Goal: Information Seeking & Learning: Compare options

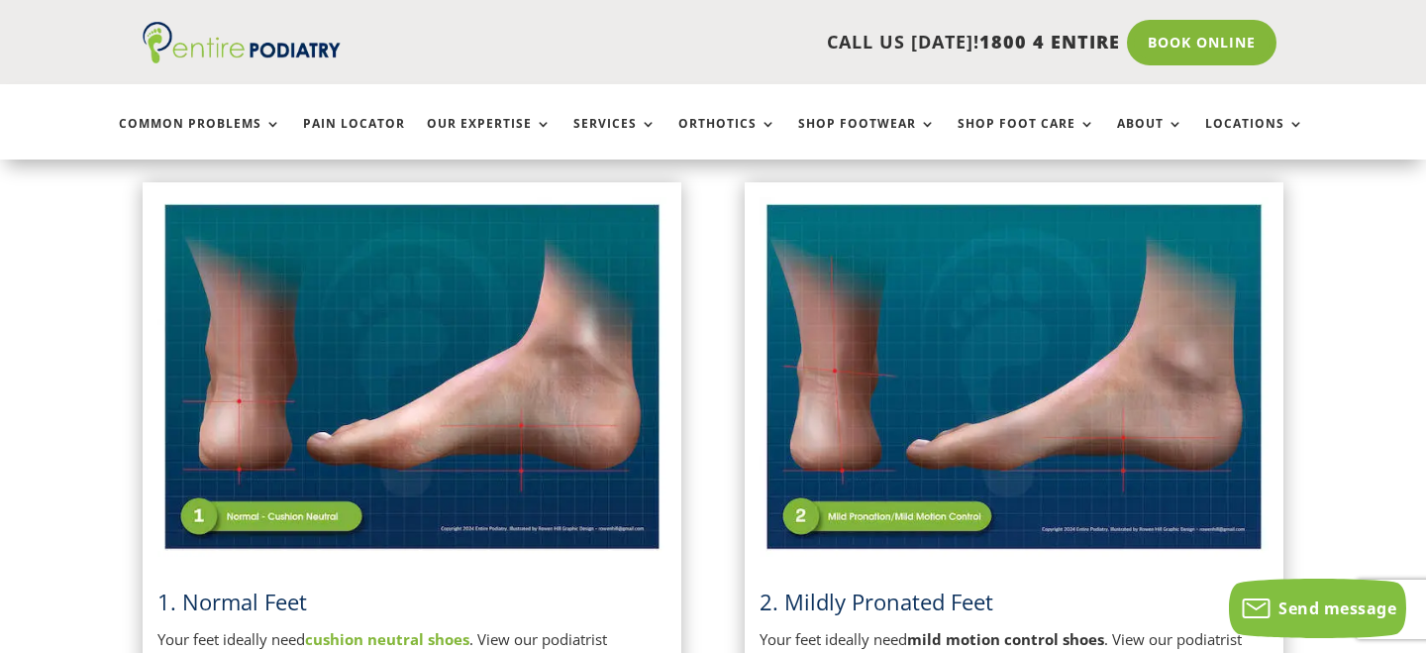
scroll to position [851, 0]
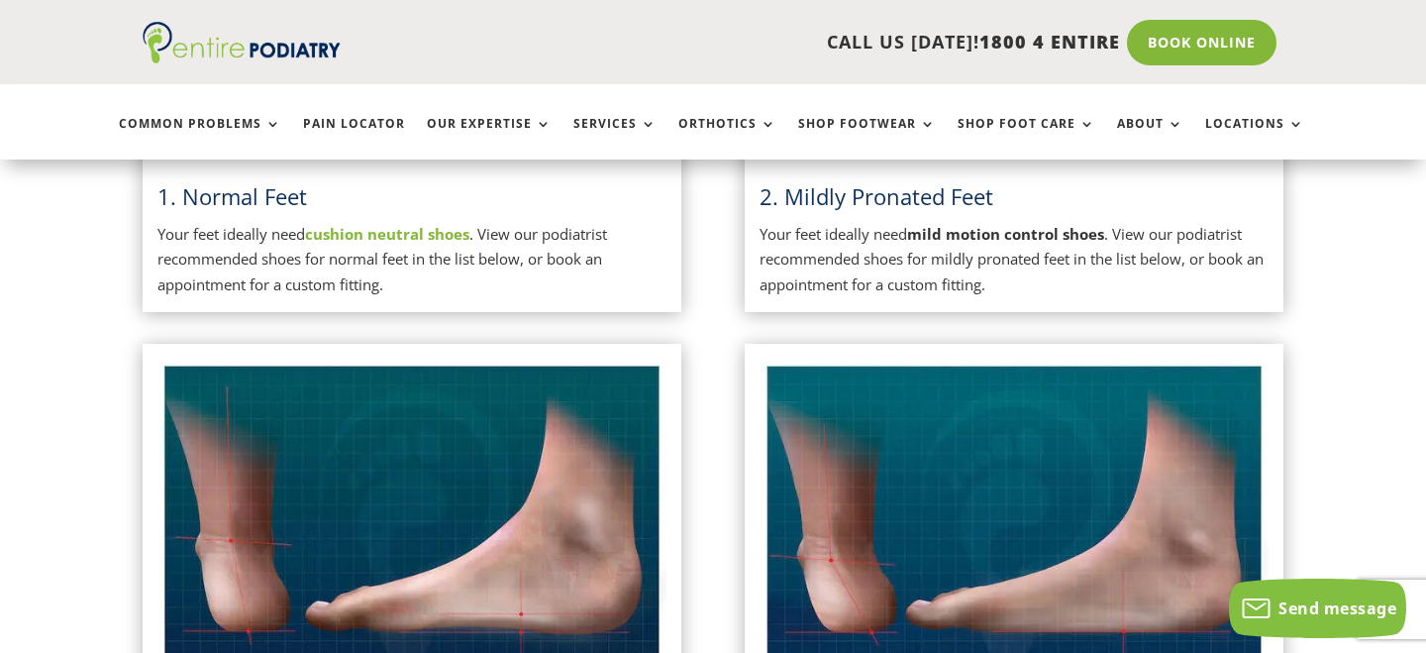
click at [391, 235] on strong "cushion neutral shoes" at bounding box center [387, 234] width 164 height 20
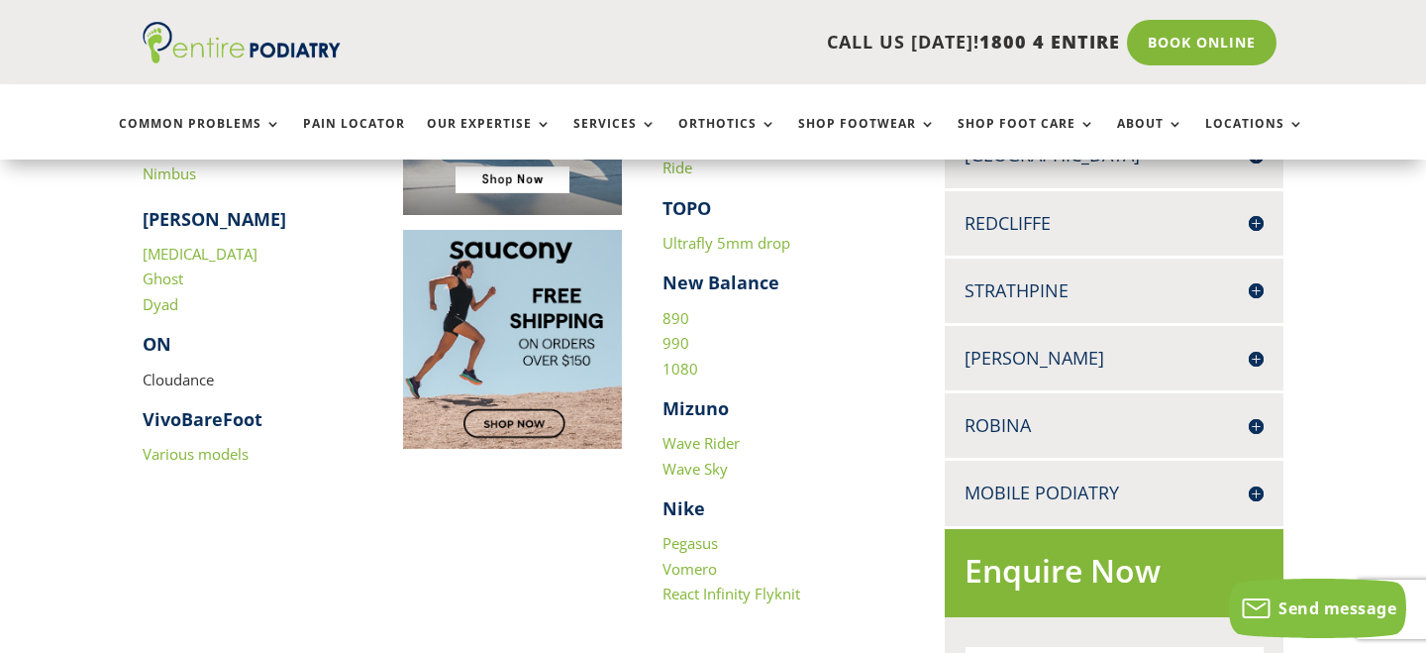
scroll to position [825, 0]
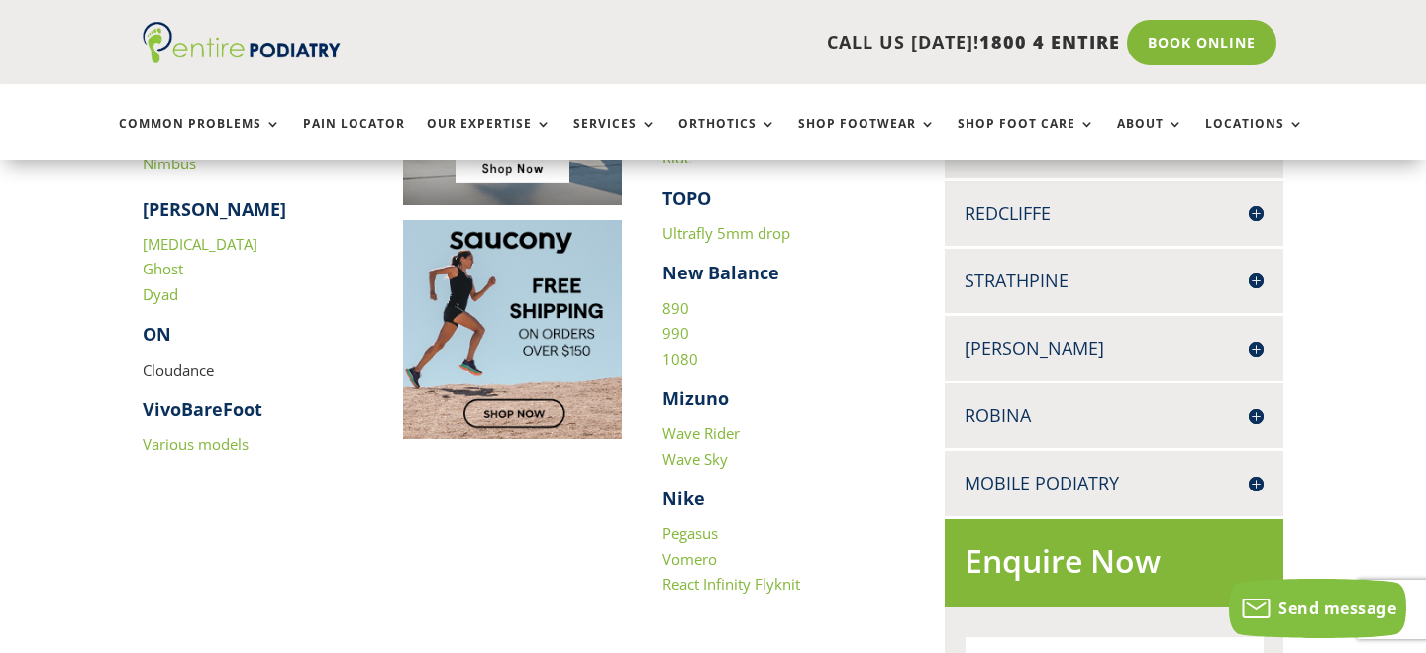
click at [683, 359] on link "1080" at bounding box center [680, 359] width 36 height 20
click at [666, 338] on link "990" at bounding box center [675, 333] width 27 height 20
click at [675, 307] on link "890" at bounding box center [675, 308] width 27 height 20
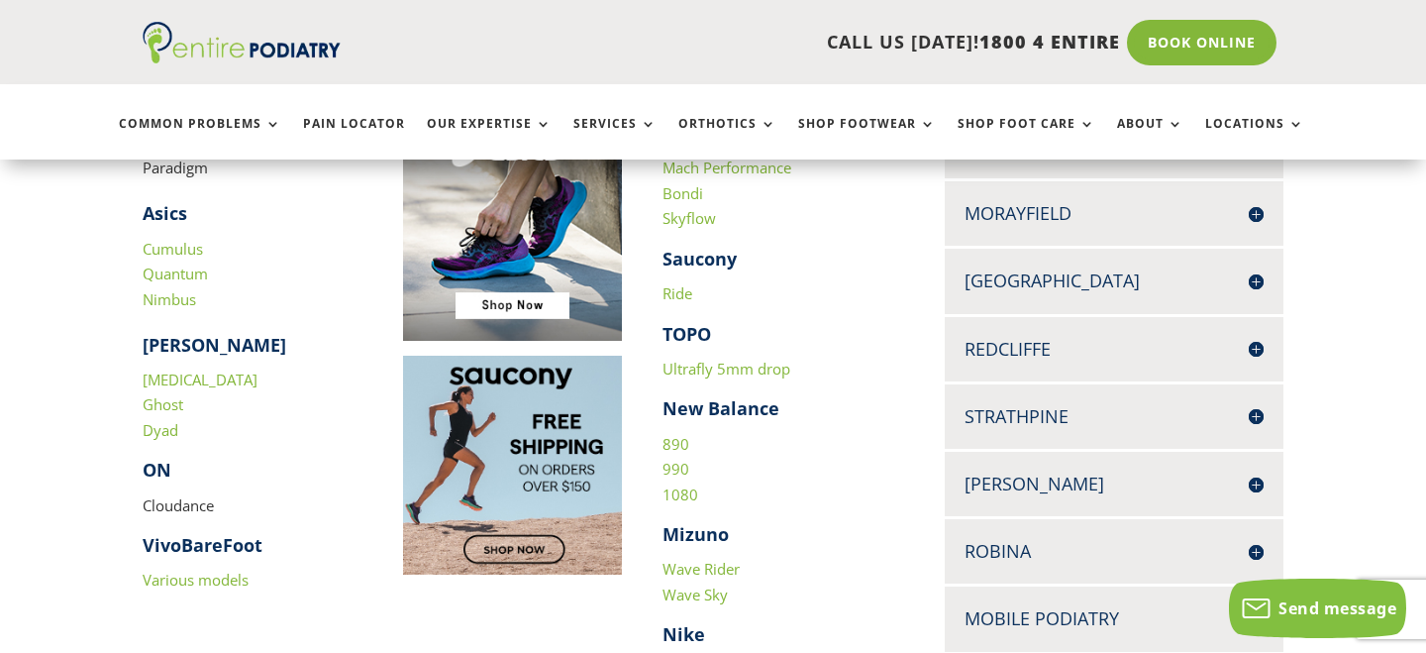
scroll to position [667, 0]
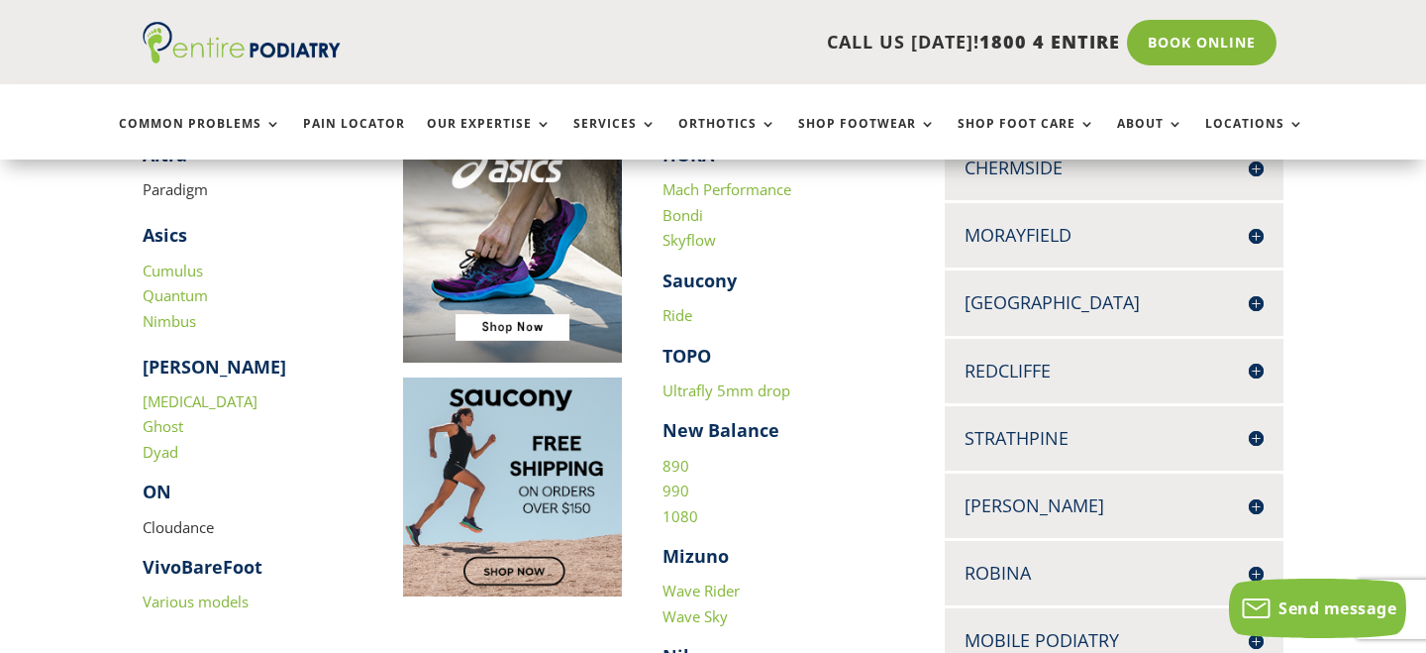
click at [171, 531] on p "Cloudance" at bounding box center [253, 535] width 220 height 41
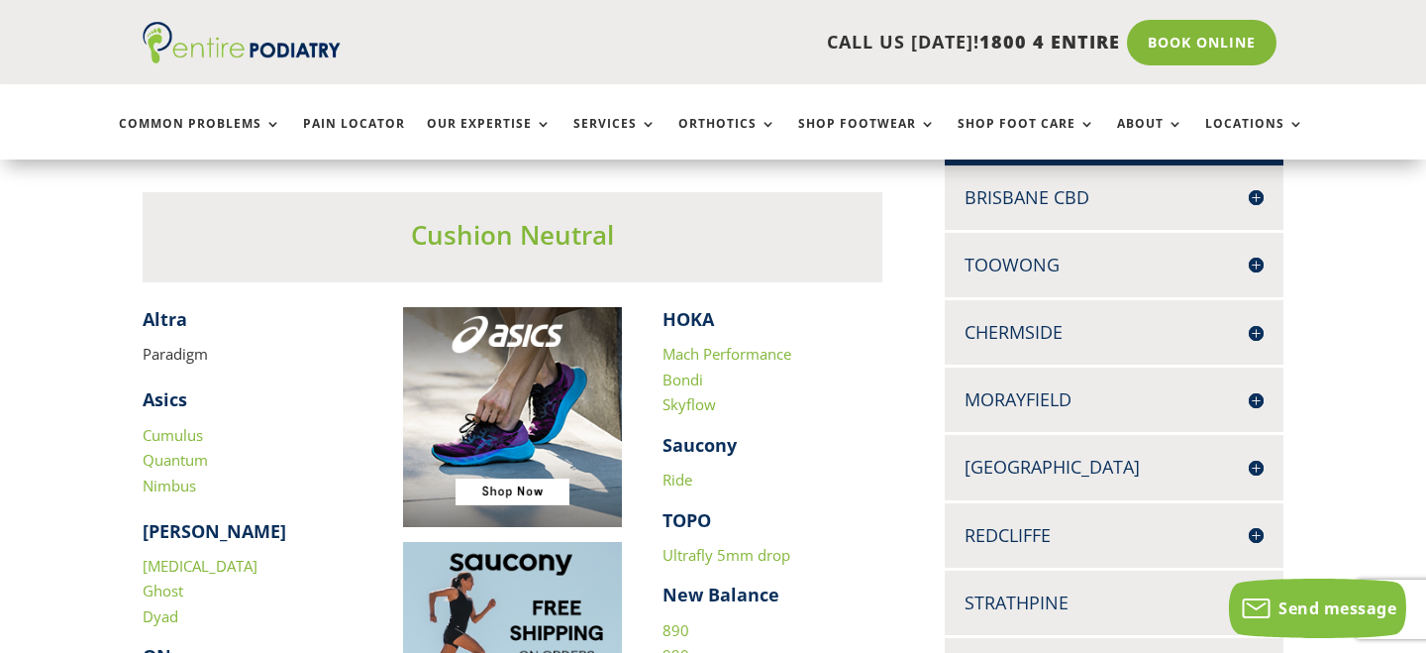
scroll to position [481, 0]
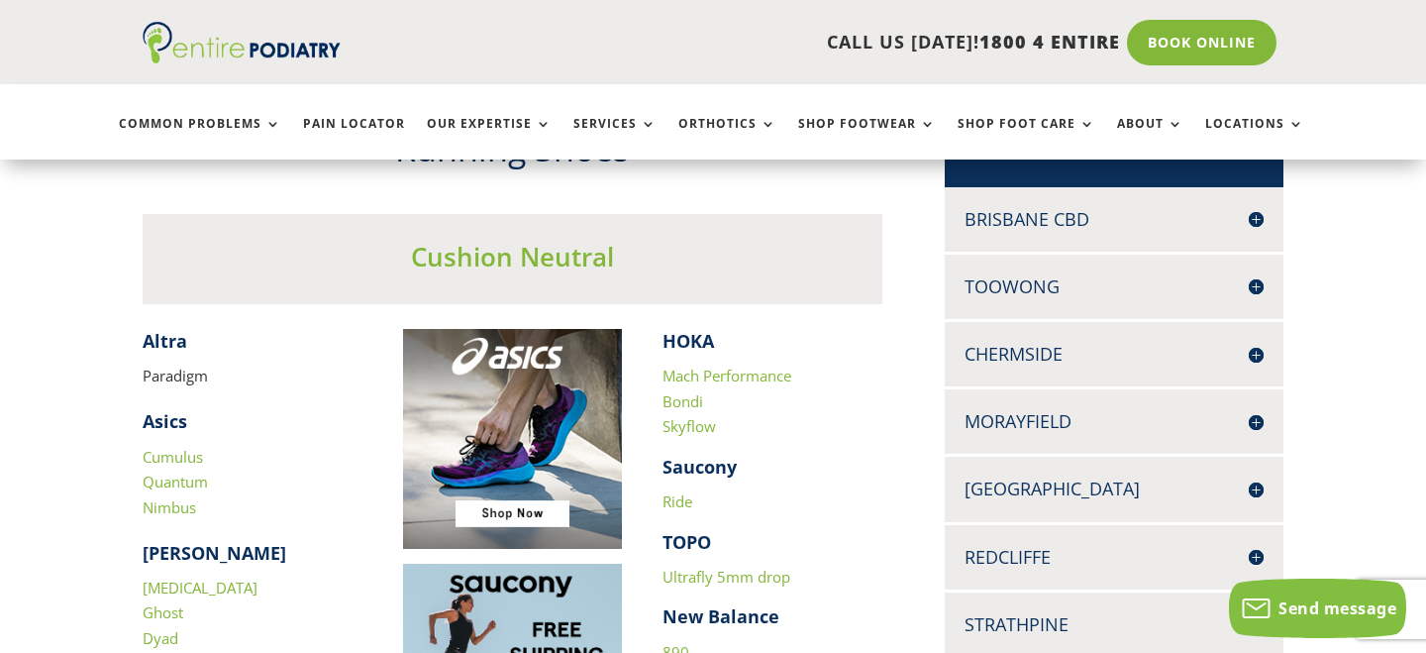
click at [707, 371] on link "Mach Performance" at bounding box center [726, 375] width 129 height 20
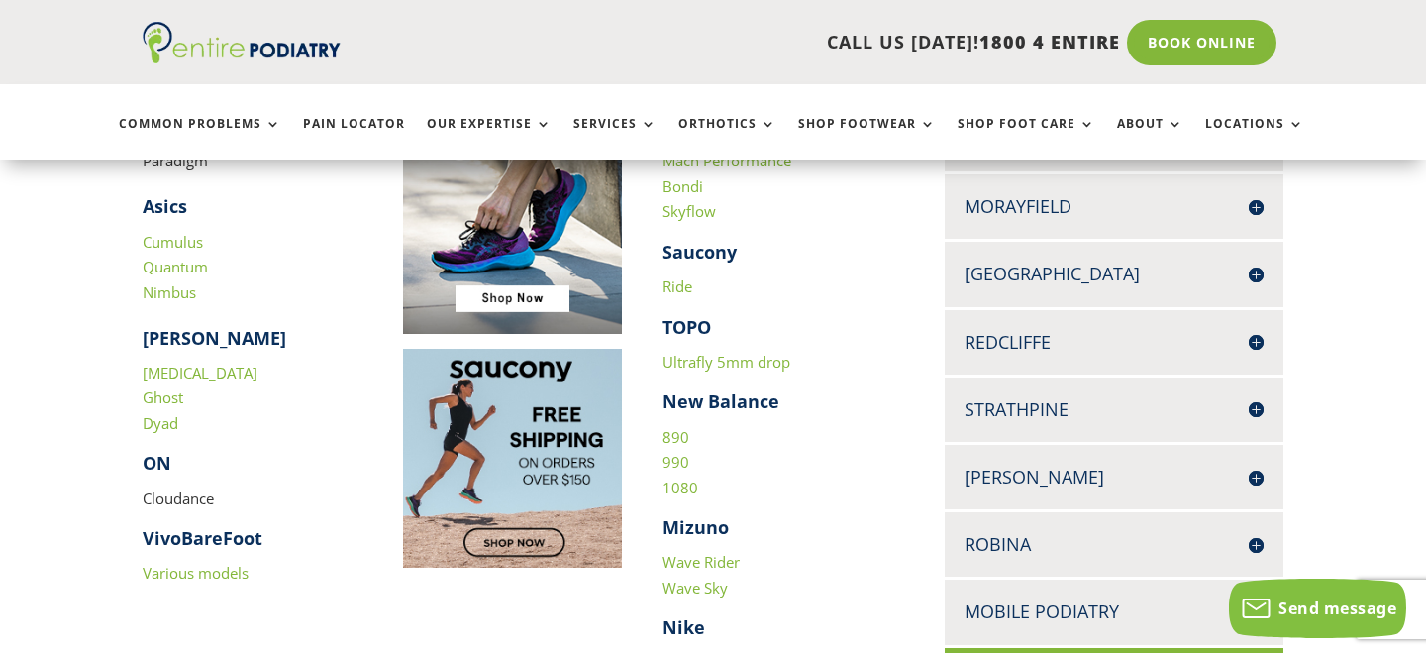
scroll to position [699, 0]
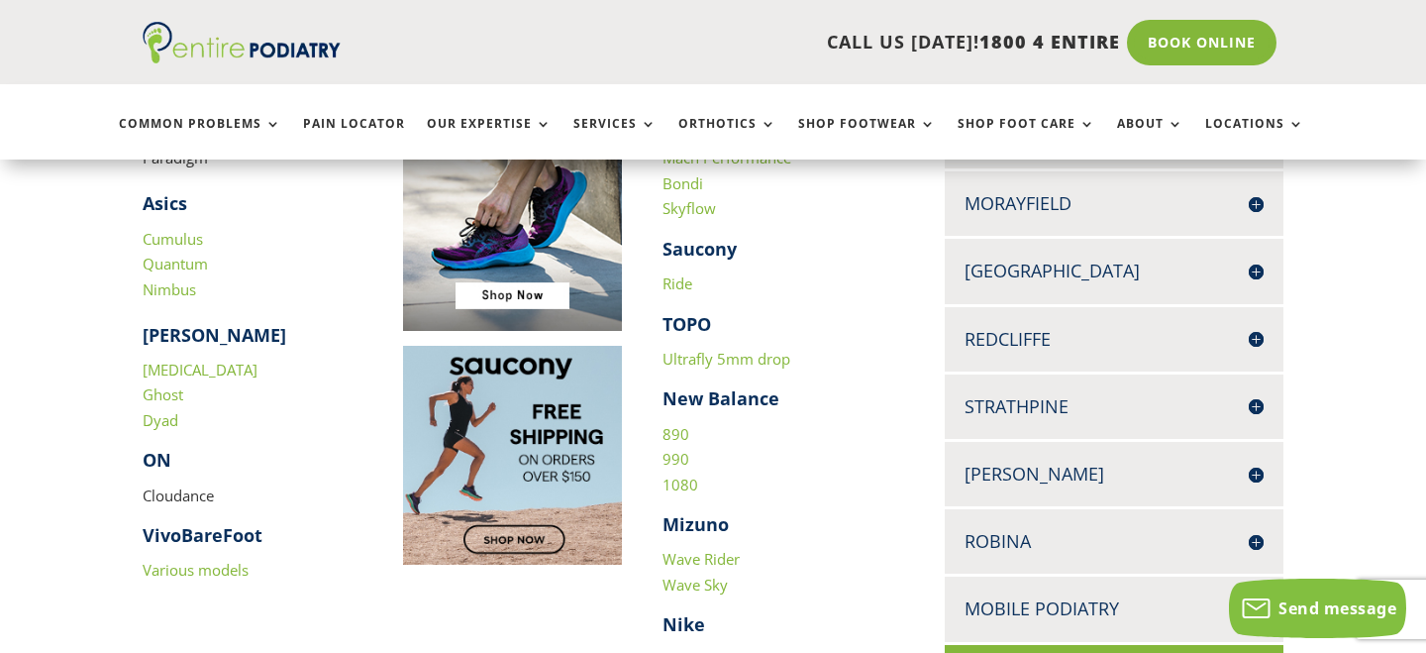
click at [674, 218] on link "Skyflow" at bounding box center [688, 208] width 53 height 20
click at [692, 359] on link "Ultrafly 5mm drop" at bounding box center [726, 359] width 128 height 20
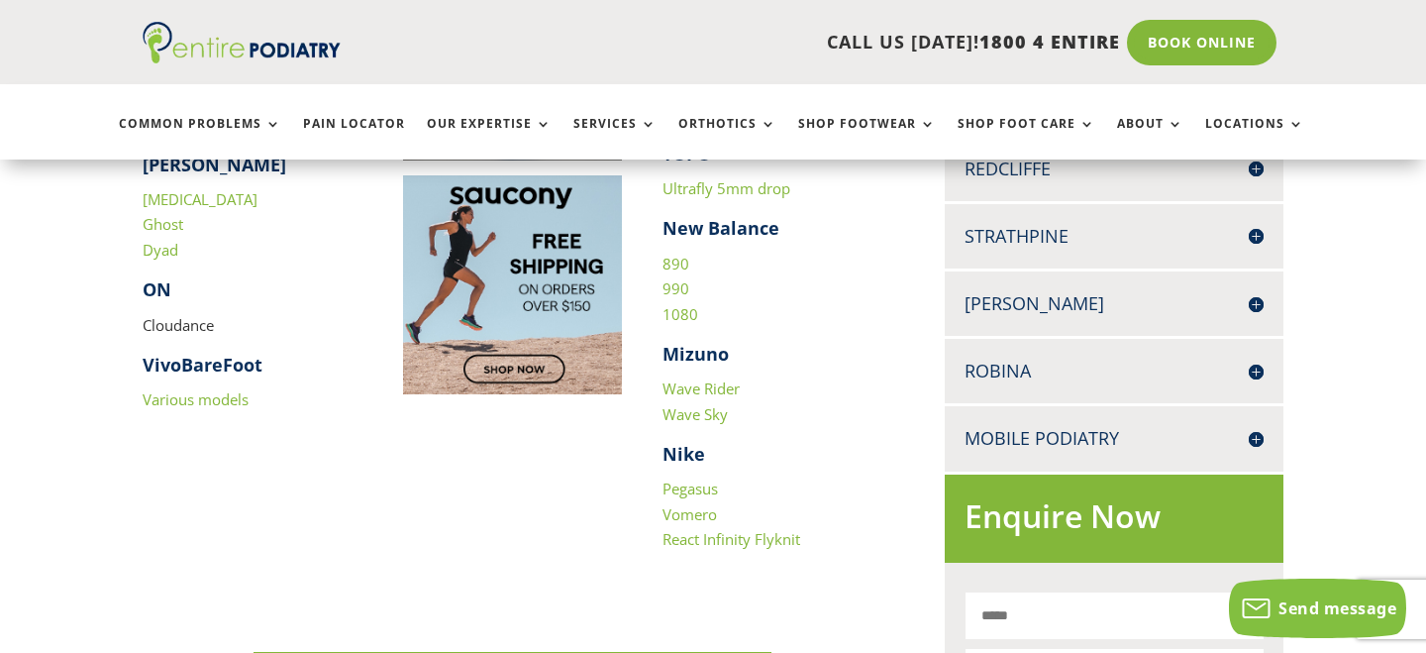
scroll to position [943, 0]
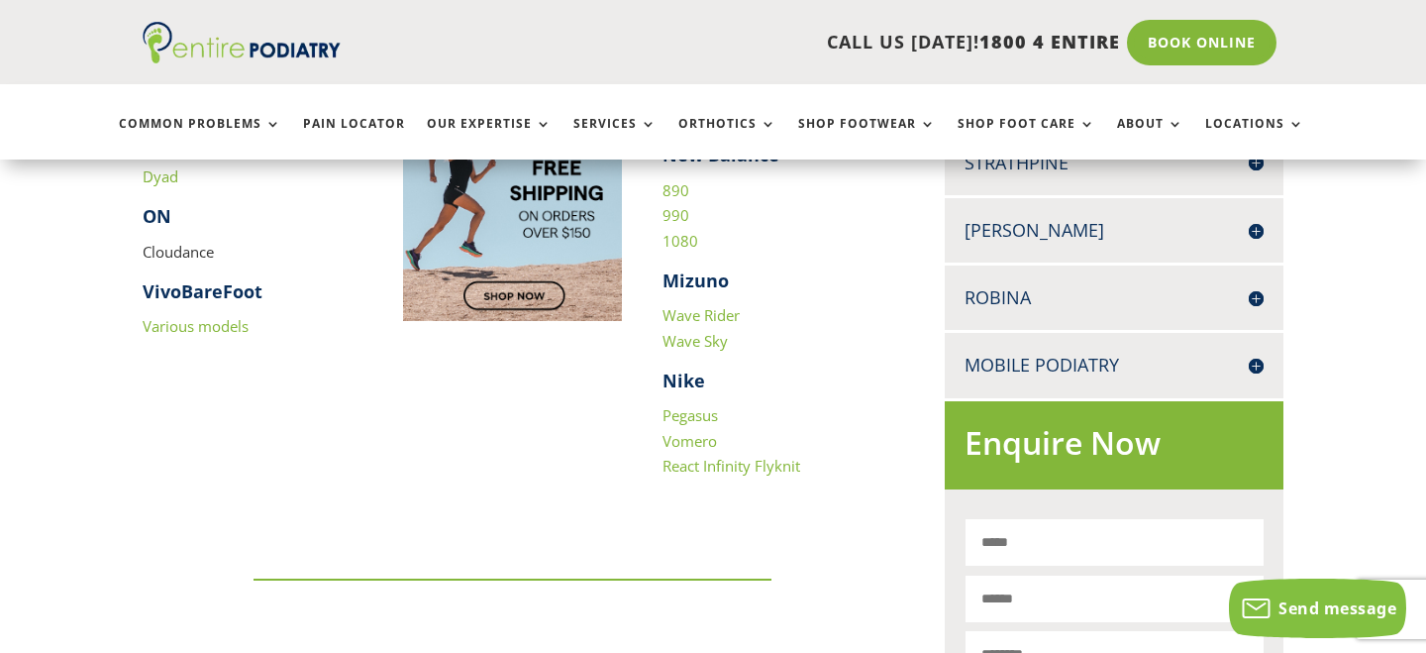
click at [702, 413] on link "Pegasus" at bounding box center [689, 415] width 55 height 20
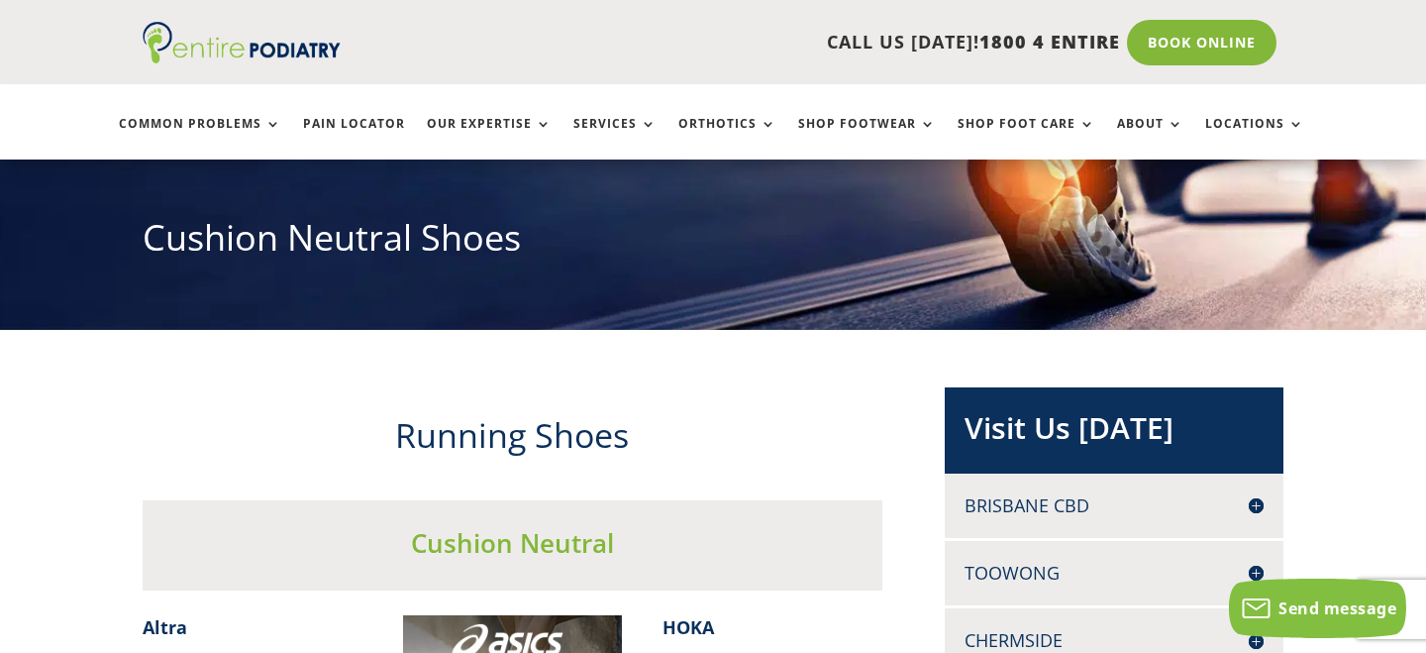
scroll to position [0, 0]
